Goal: Task Accomplishment & Management: Manage account settings

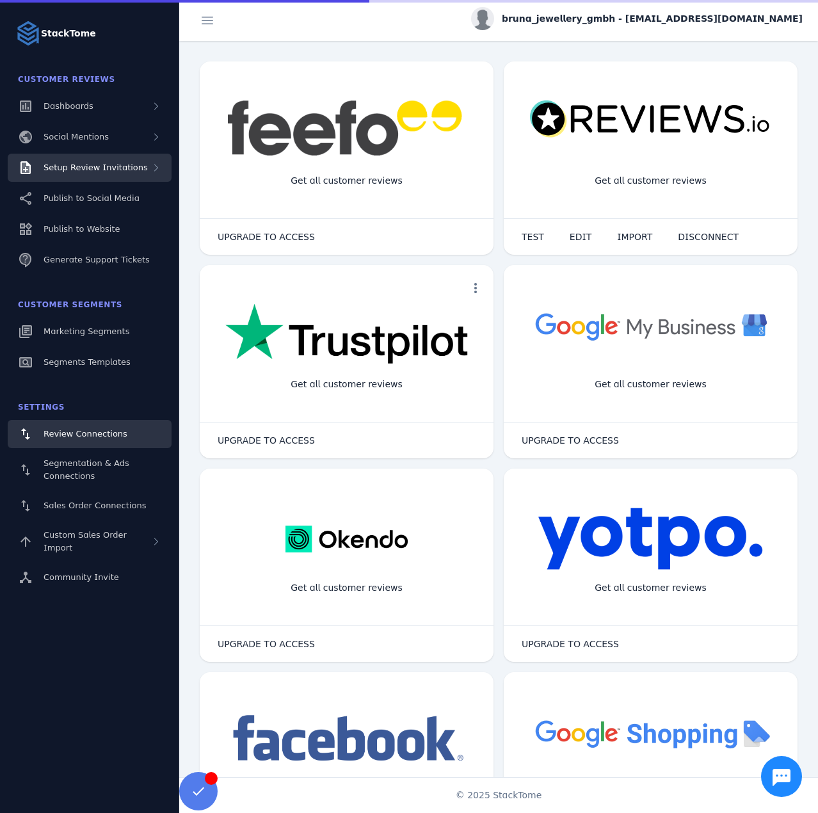
click at [125, 169] on span "Setup Review Invitations" at bounding box center [96, 168] width 104 height 10
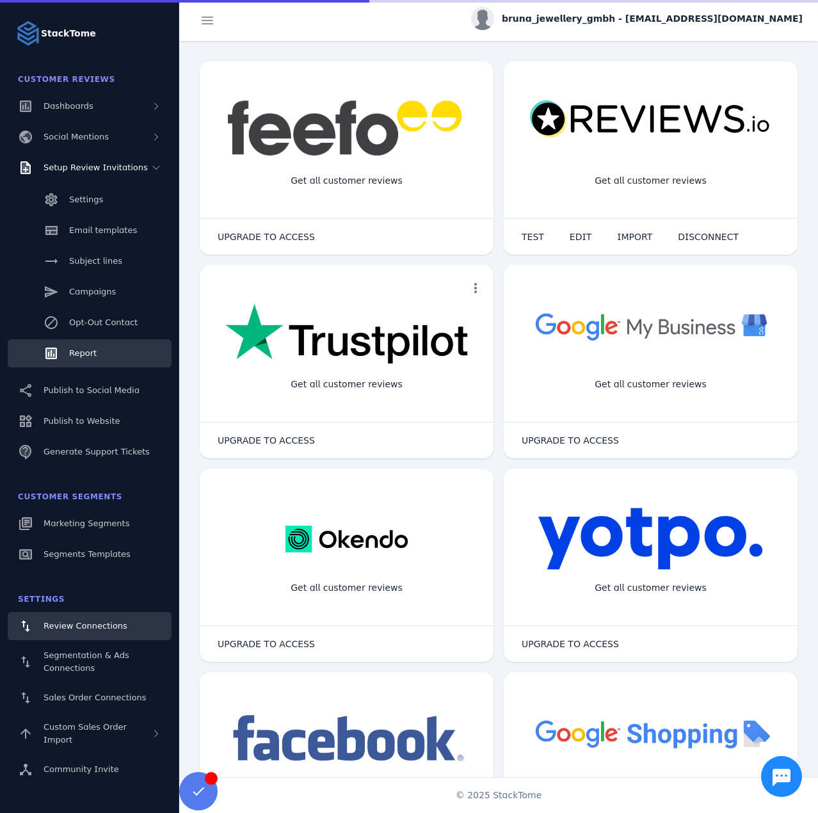
click at [83, 355] on span "Report" at bounding box center [83, 353] width 28 height 10
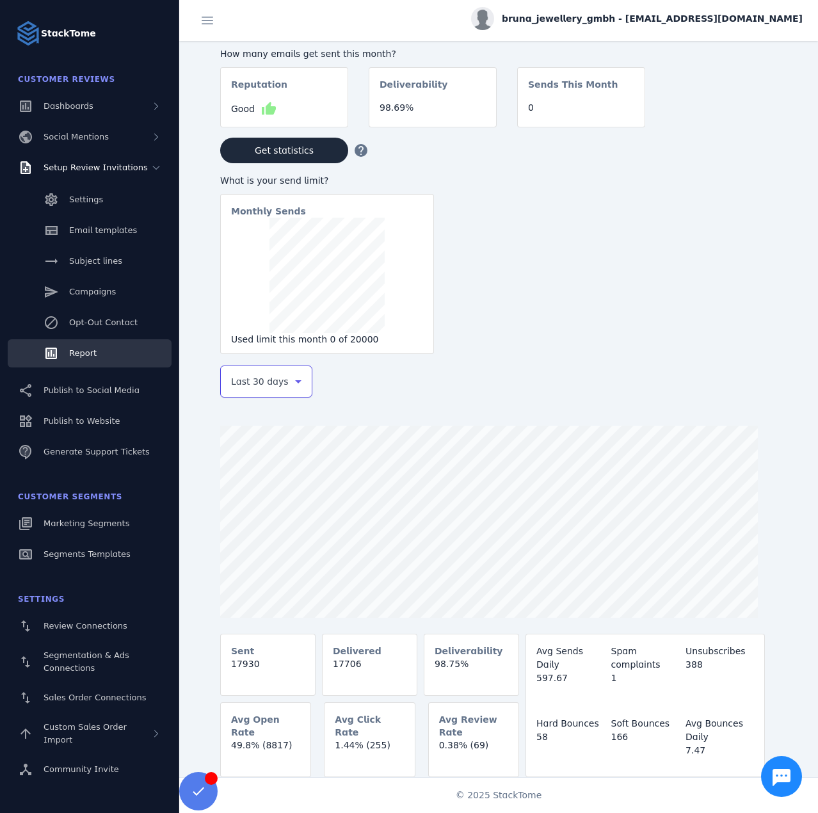
click at [246, 388] on span "Last 30 days" at bounding box center [260, 381] width 58 height 15
click at [274, 475] on mat-option "Last 7 days" at bounding box center [266, 482] width 92 height 31
click at [680, 8] on div "bruna_jewellery_gmbh - [EMAIL_ADDRESS][DOMAIN_NAME]" at bounding box center [636, 18] width 331 height 23
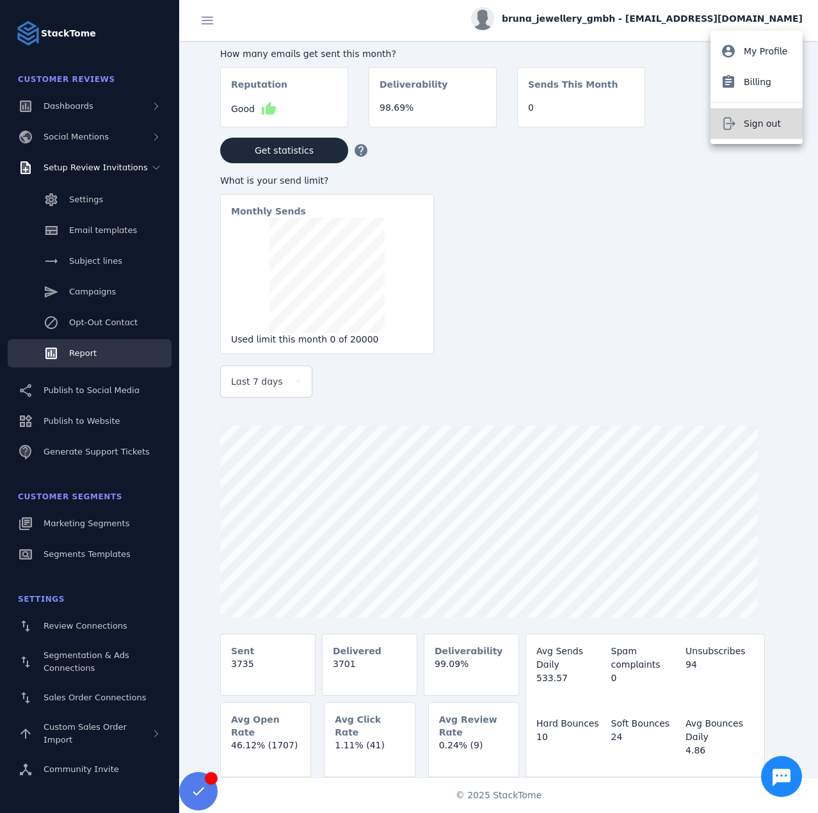
drag, startPoint x: 740, startPoint y: 115, endPoint x: 201, endPoint y: 20, distance: 547.5
click at [740, 115] on button "Sign out" at bounding box center [756, 123] width 92 height 31
